Goal: Task Accomplishment & Management: Use online tool/utility

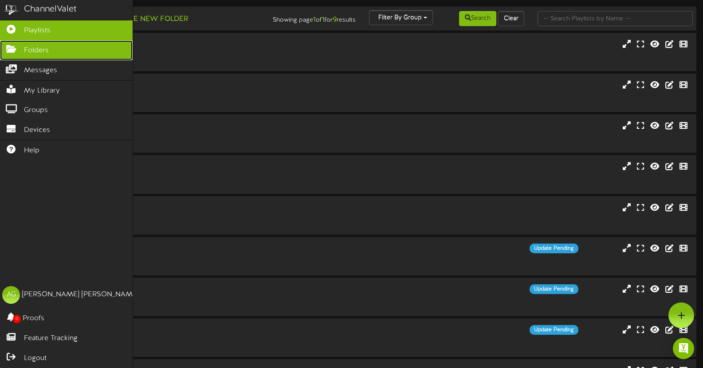
click at [12, 54] on link "Folders" at bounding box center [66, 50] width 133 height 20
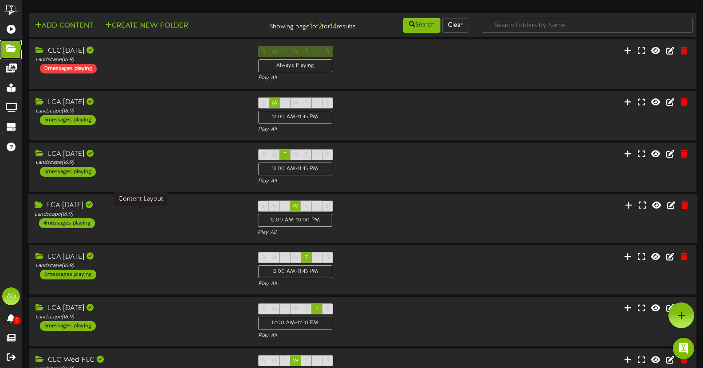
scroll to position [221, 0]
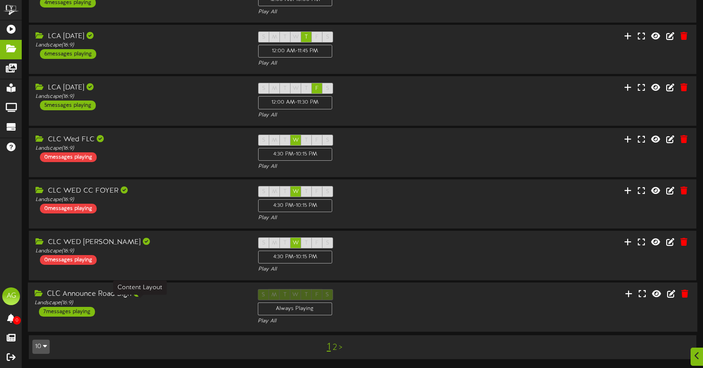
click at [183, 305] on div "Landscape ( 16:9 )" at bounding box center [140, 303] width 210 height 8
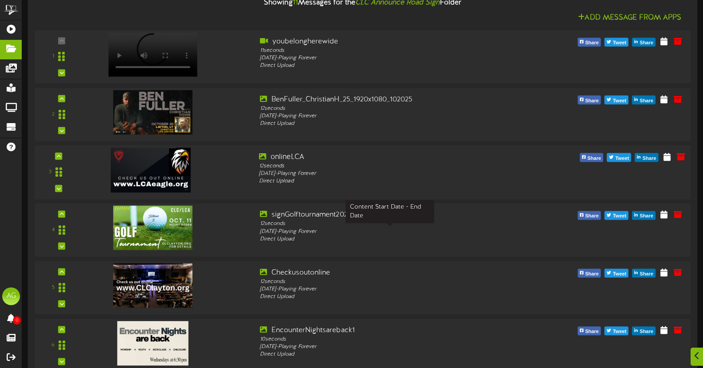
scroll to position [571, 0]
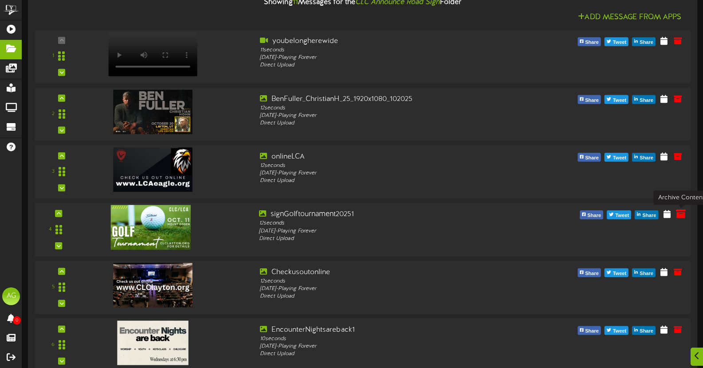
click at [679, 218] on icon at bounding box center [681, 214] width 10 height 10
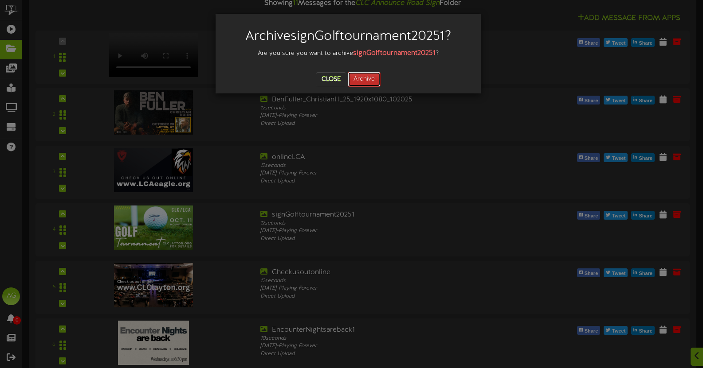
click at [376, 86] on button "Archive" at bounding box center [364, 79] width 33 height 15
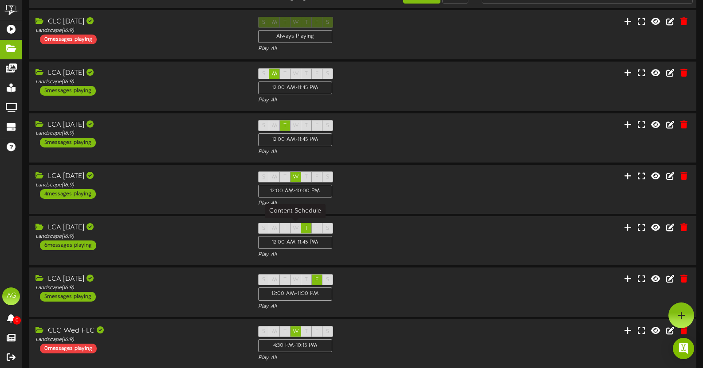
scroll to position [29, 0]
click at [377, 94] on div "S M T W T F S 12:00 AM - 11:45 PM Play All" at bounding box center [362, 87] width 223 height 36
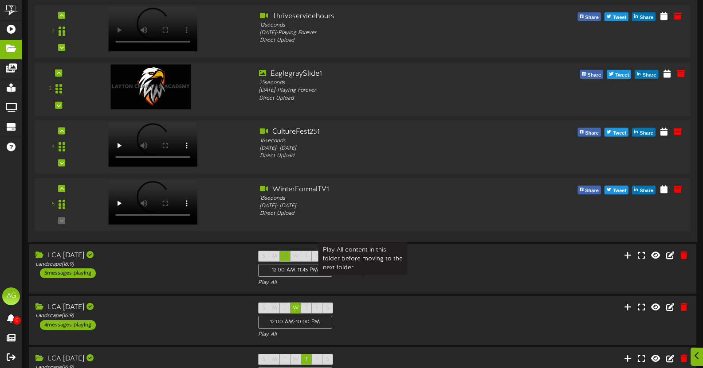
scroll to position [244, 0]
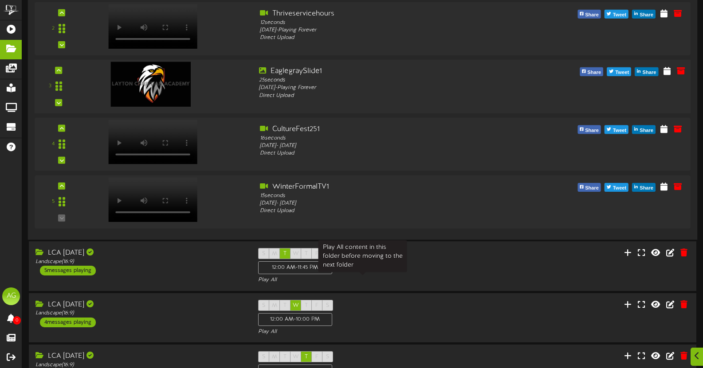
click at [433, 280] on div "Play All" at bounding box center [362, 281] width 209 height 8
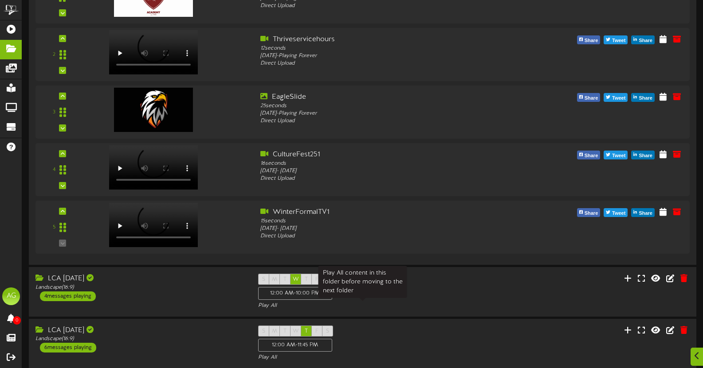
scroll to position [619, 0]
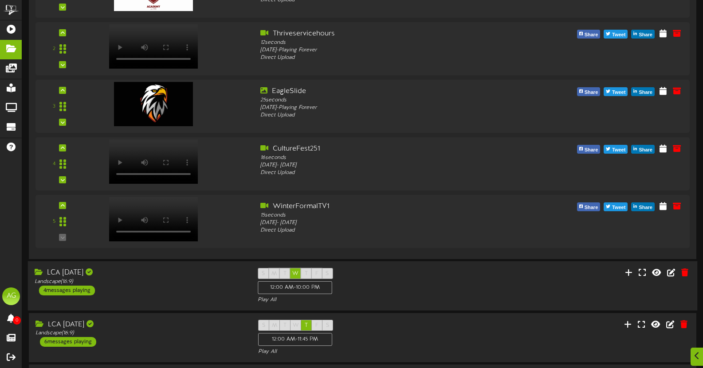
click at [454, 305] on div "LCA [DATE] Landscape ( 16:9 ) 4 messages playing S M T W T F S 12:00 AM - 10:00…" at bounding box center [362, 287] width 669 height 50
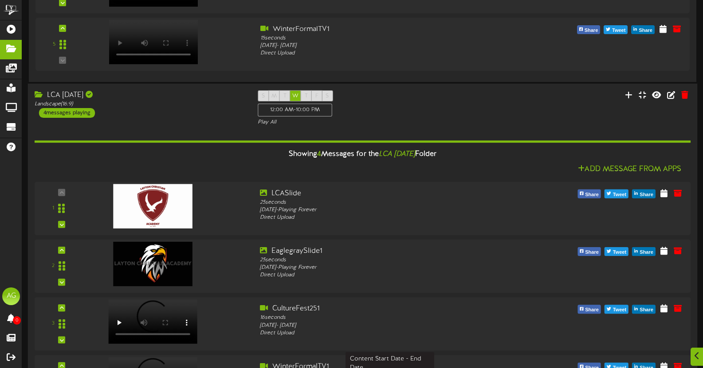
scroll to position [982, 0]
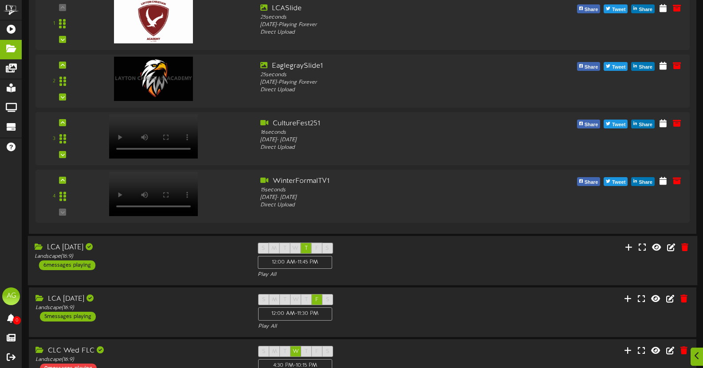
click at [461, 271] on div "S M T W T F S 12:00 AM - 11:45 PM Play All" at bounding box center [362, 261] width 223 height 36
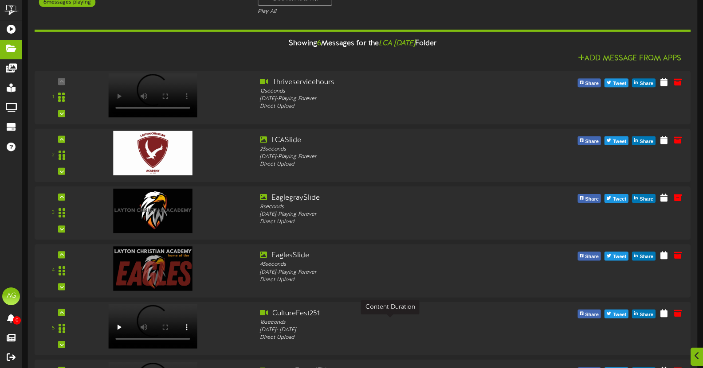
scroll to position [1396, 0]
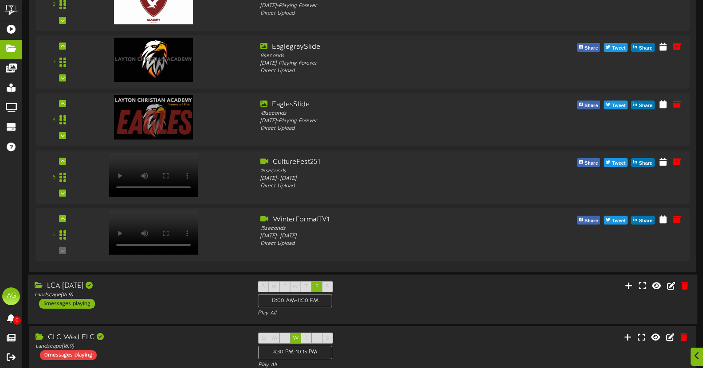
click at [431, 308] on div "S M T W T F S 12:00 AM - 11:30 PM Play All" at bounding box center [362, 300] width 223 height 36
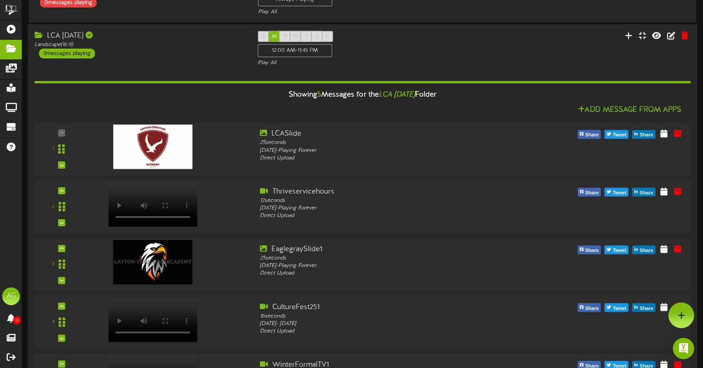
scroll to position [0, 0]
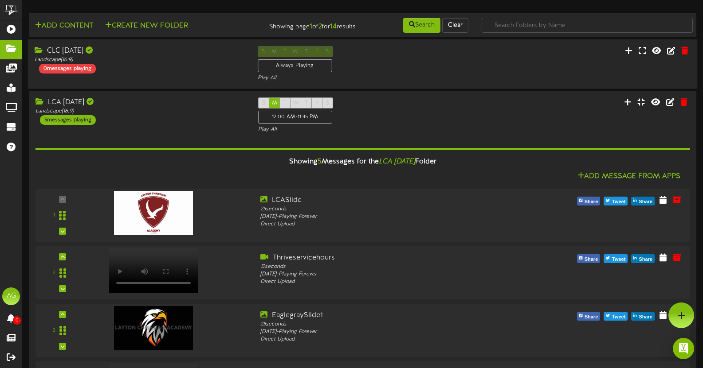
drag, startPoint x: 380, startPoint y: 65, endPoint x: 344, endPoint y: 70, distance: 35.8
click at [344, 70] on div "S M T W T F S Always Playing Play All" at bounding box center [362, 64] width 223 height 36
